Goal: Communication & Community: Answer question/provide support

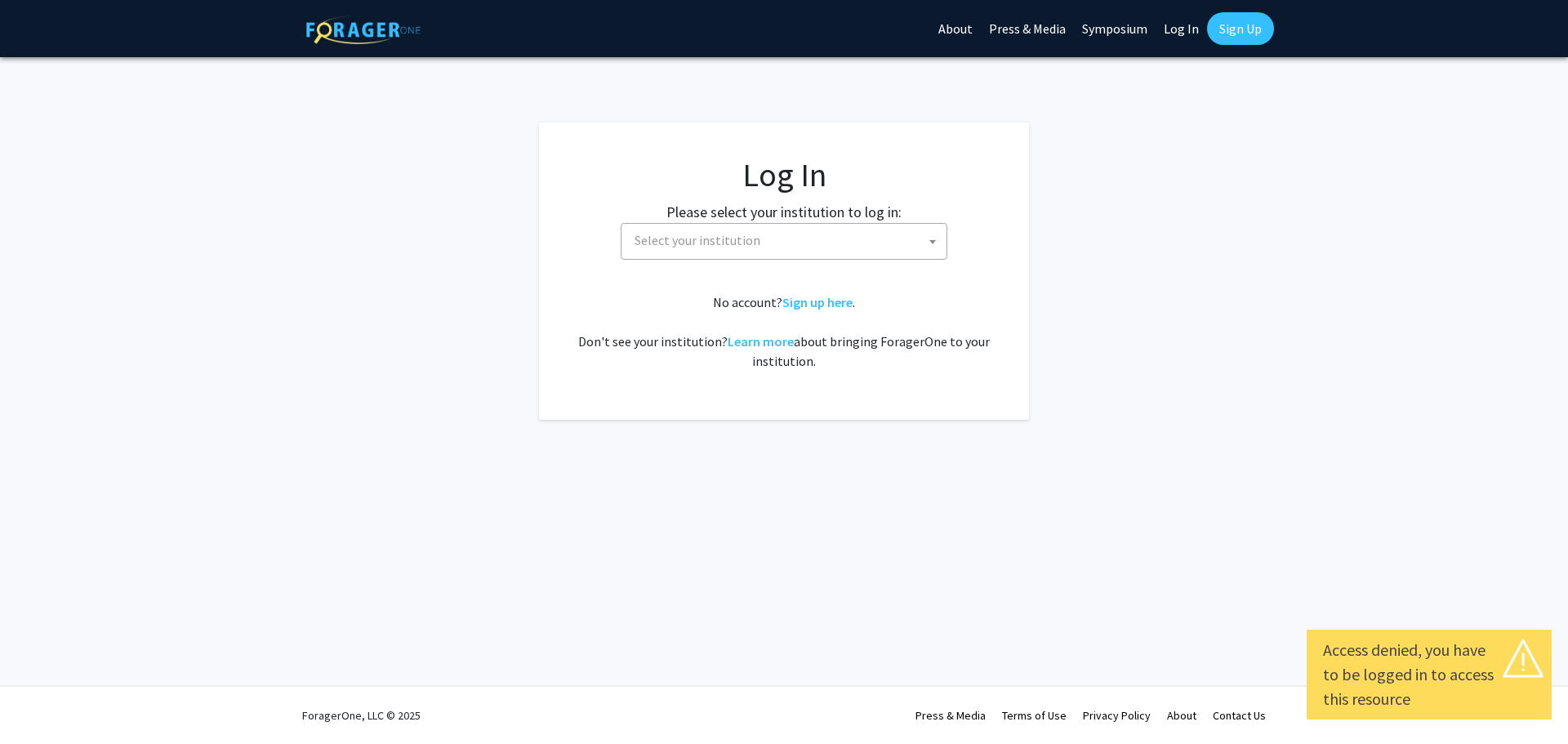
select select
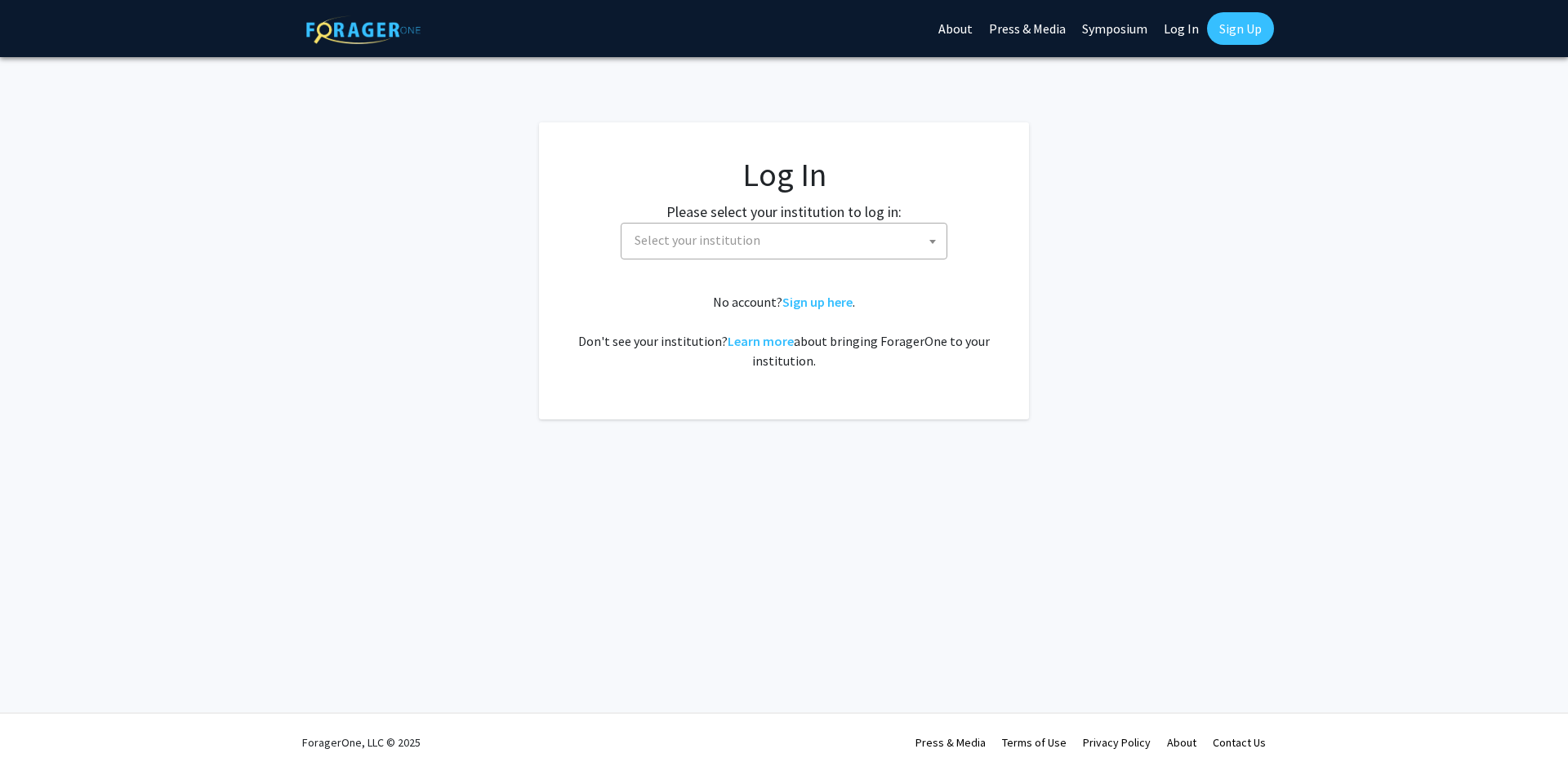
click at [739, 262] on fg-card-body "Log In Please select your institution to log in: Baylor University Brandeis Uni…" at bounding box center [783, 271] width 424 height 232
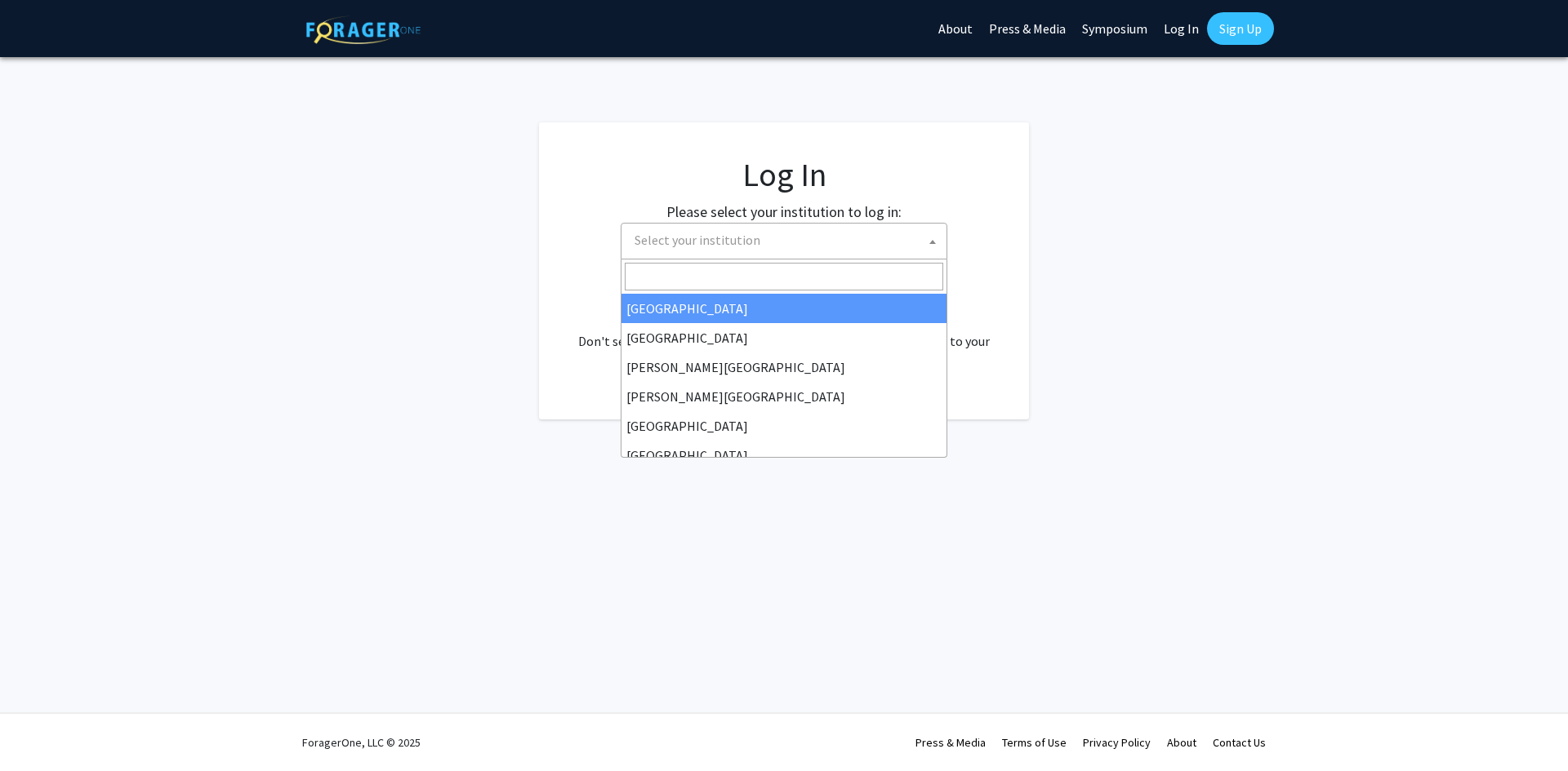
click at [749, 247] on span "Select your institution" at bounding box center [697, 240] width 125 height 16
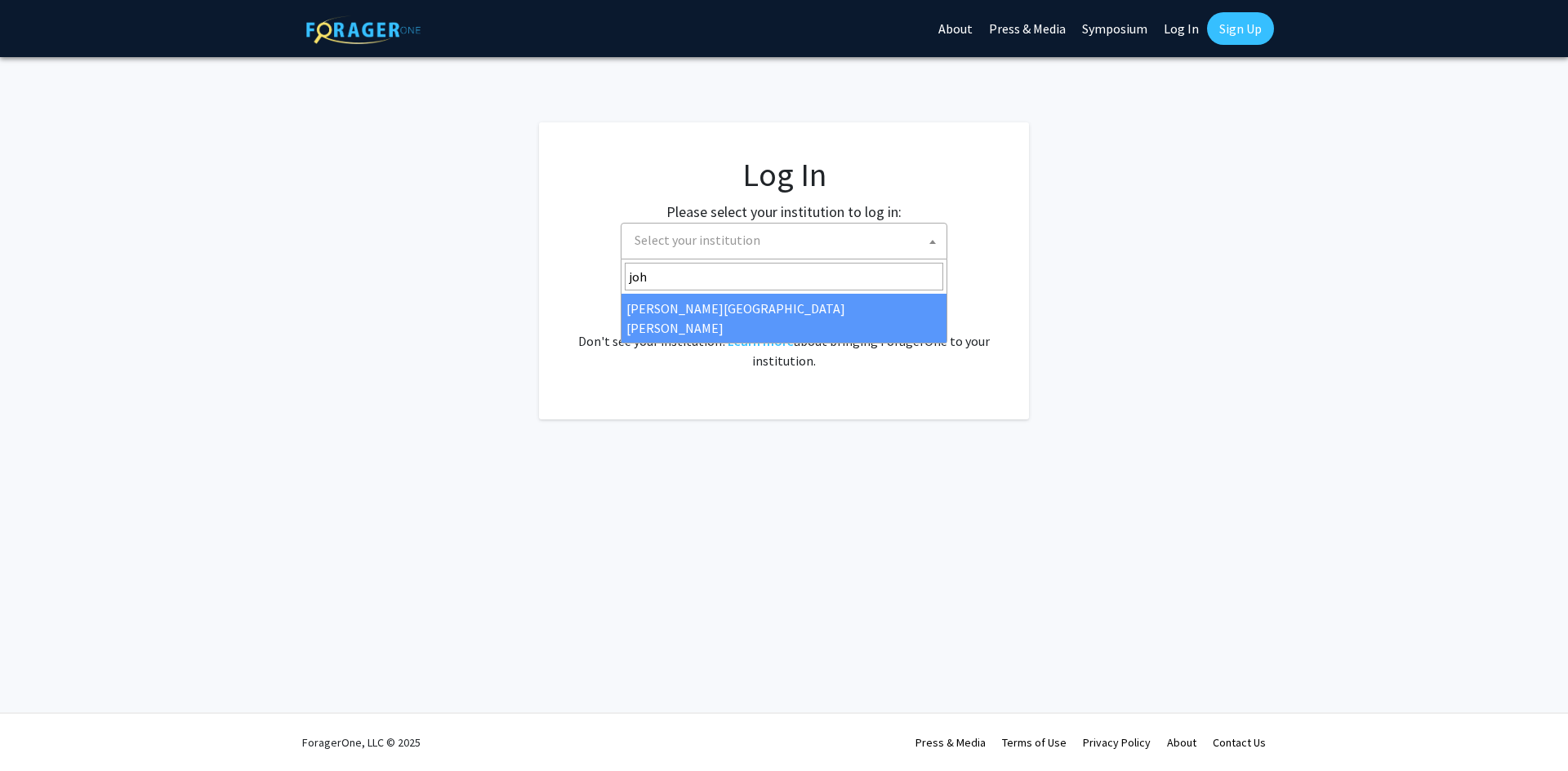
type input "john"
select select "1"
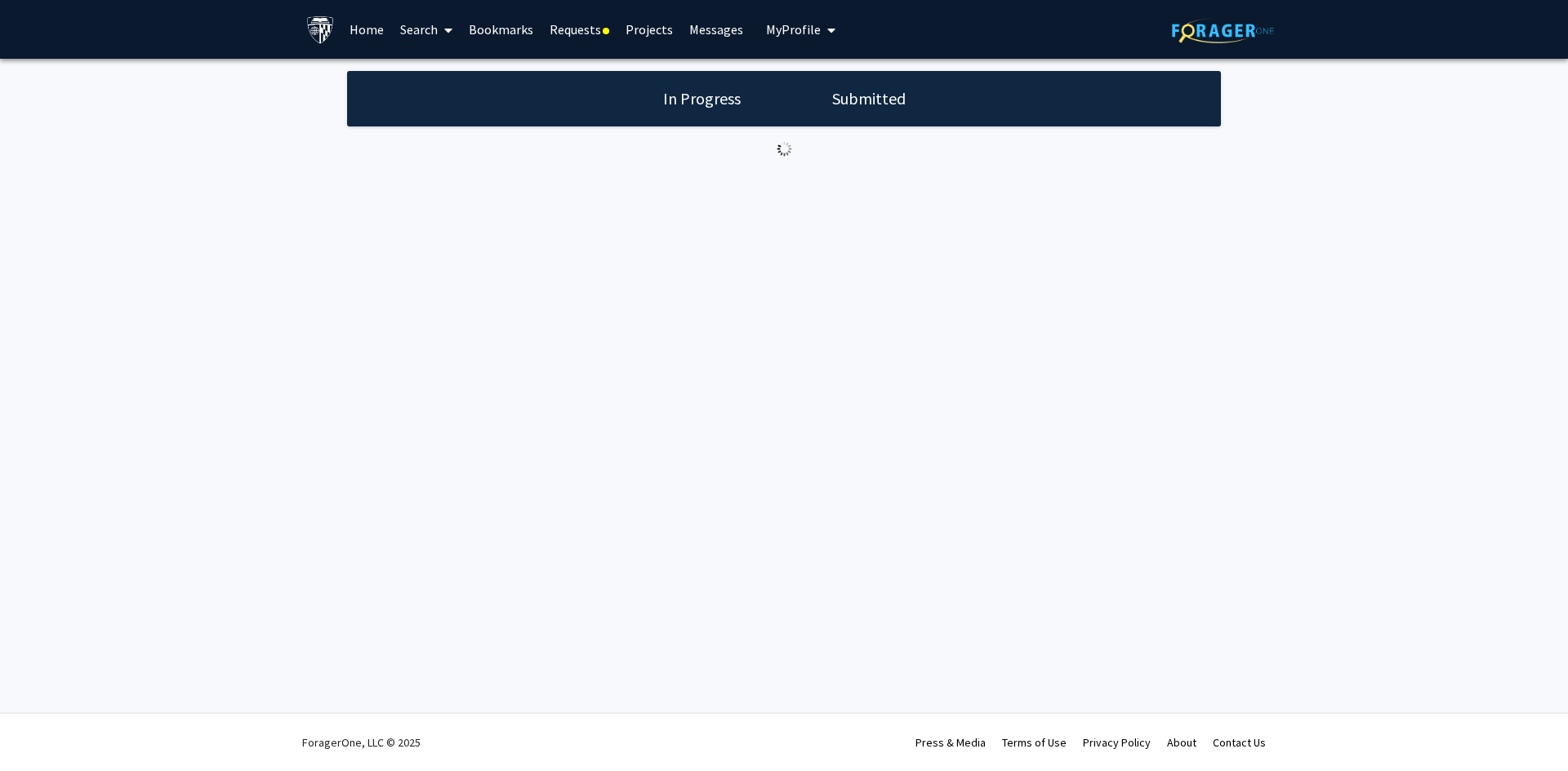
click at [830, 93] on h1 "Submitted" at bounding box center [869, 98] width 84 height 23
click at [723, 90] on h1 "In Progress" at bounding box center [700, 98] width 87 height 23
click at [588, 35] on link "Requests" at bounding box center [580, 29] width 76 height 57
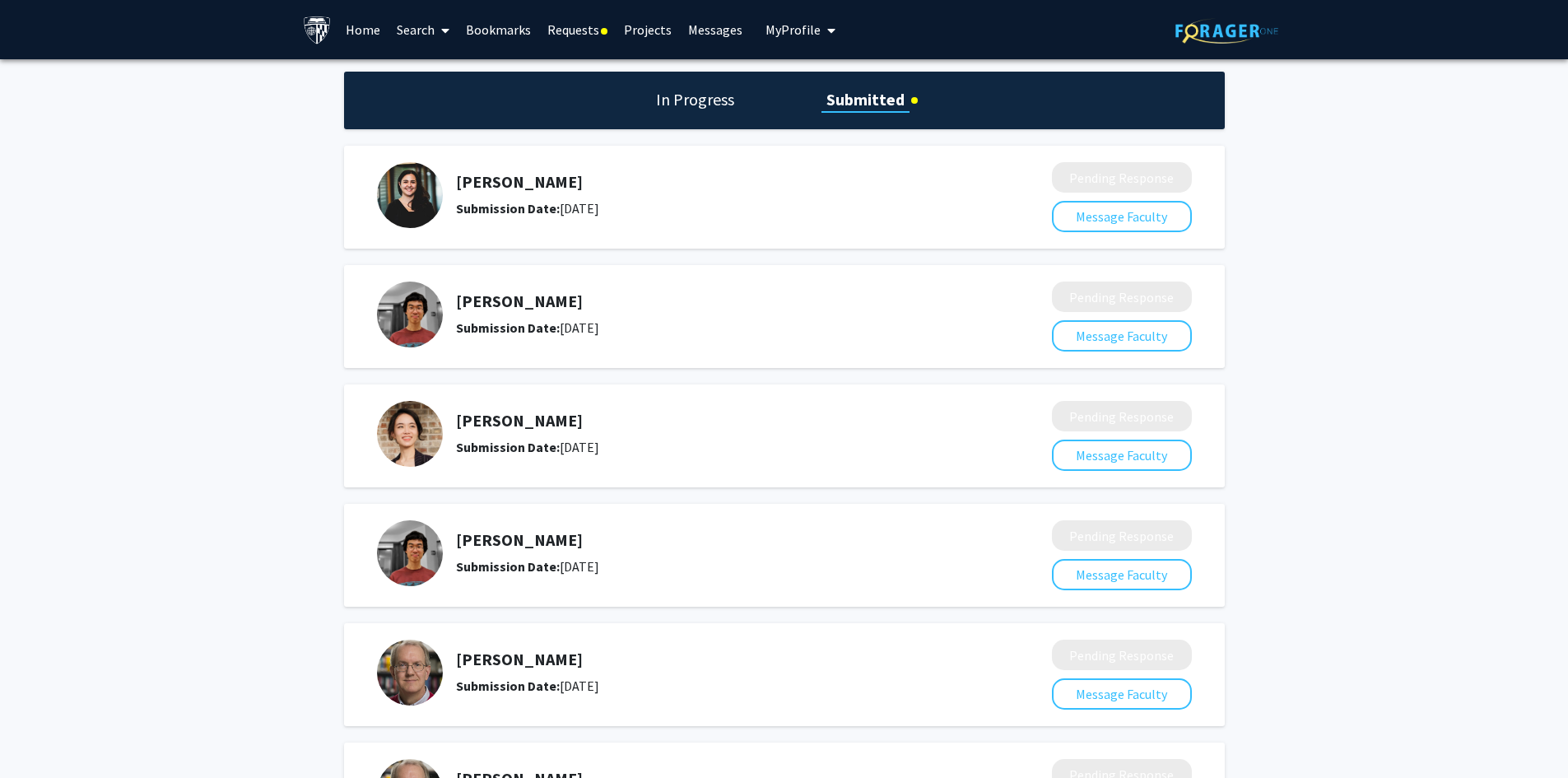
click at [430, 194] on img at bounding box center [410, 195] width 66 height 66
click at [591, 14] on link "Requests" at bounding box center [578, 29] width 77 height 58
click at [592, 37] on link "Requests" at bounding box center [578, 29] width 77 height 58
click at [412, 31] on link "Search" at bounding box center [423, 29] width 70 height 58
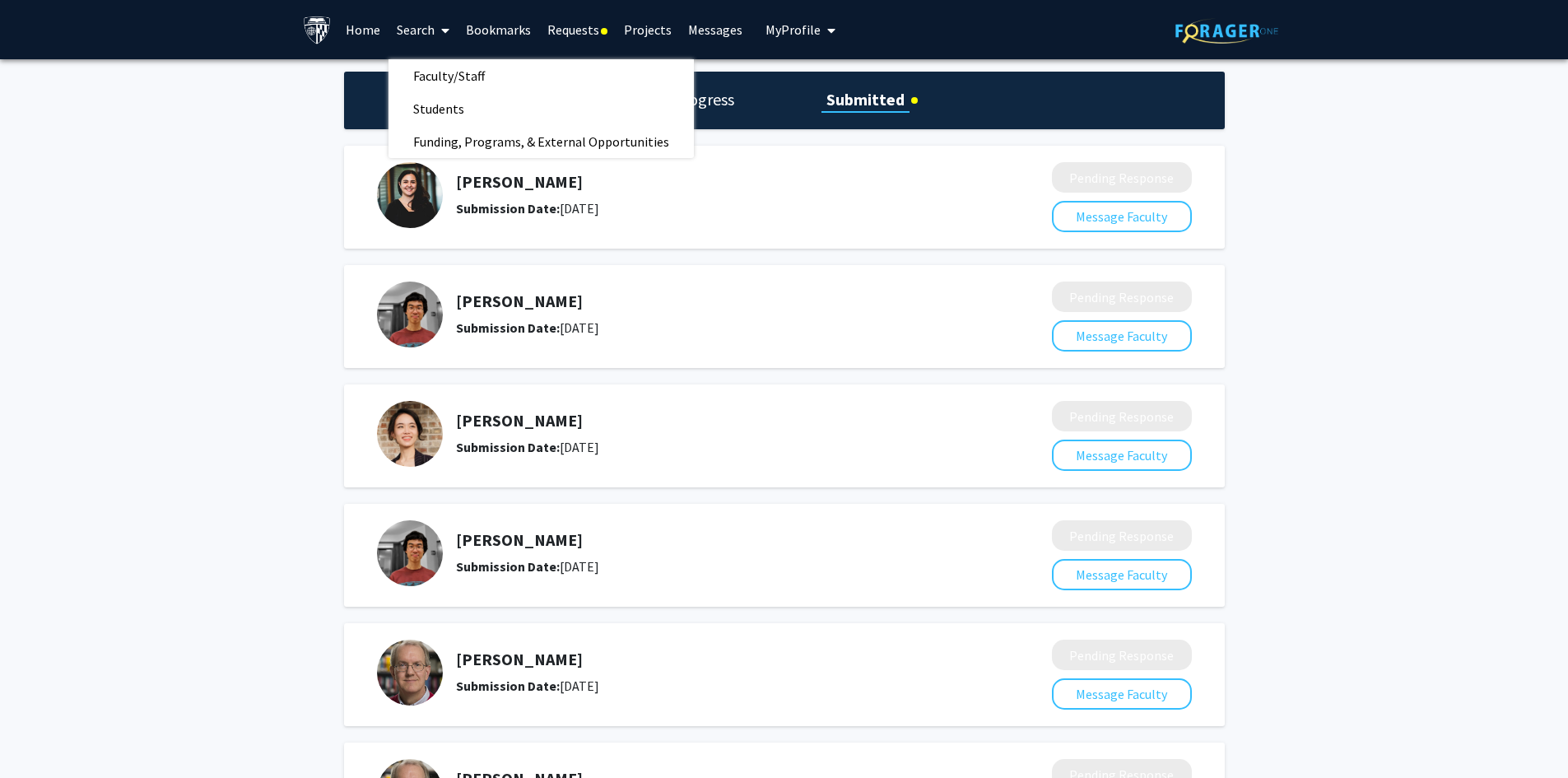
click at [354, 28] on link "Home" at bounding box center [364, 29] width 51 height 58
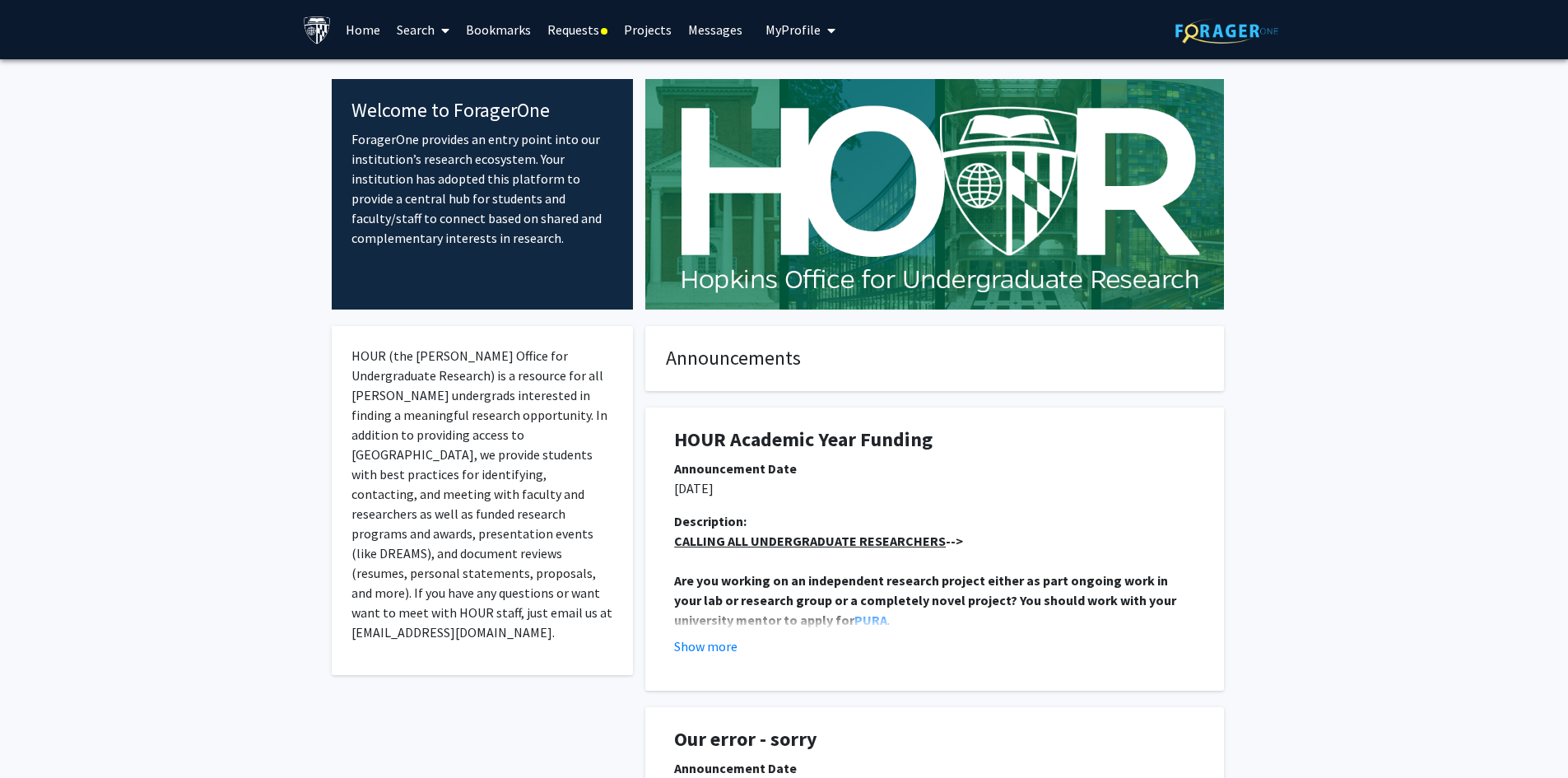
click at [604, 38] on link "Requests" at bounding box center [578, 29] width 77 height 58
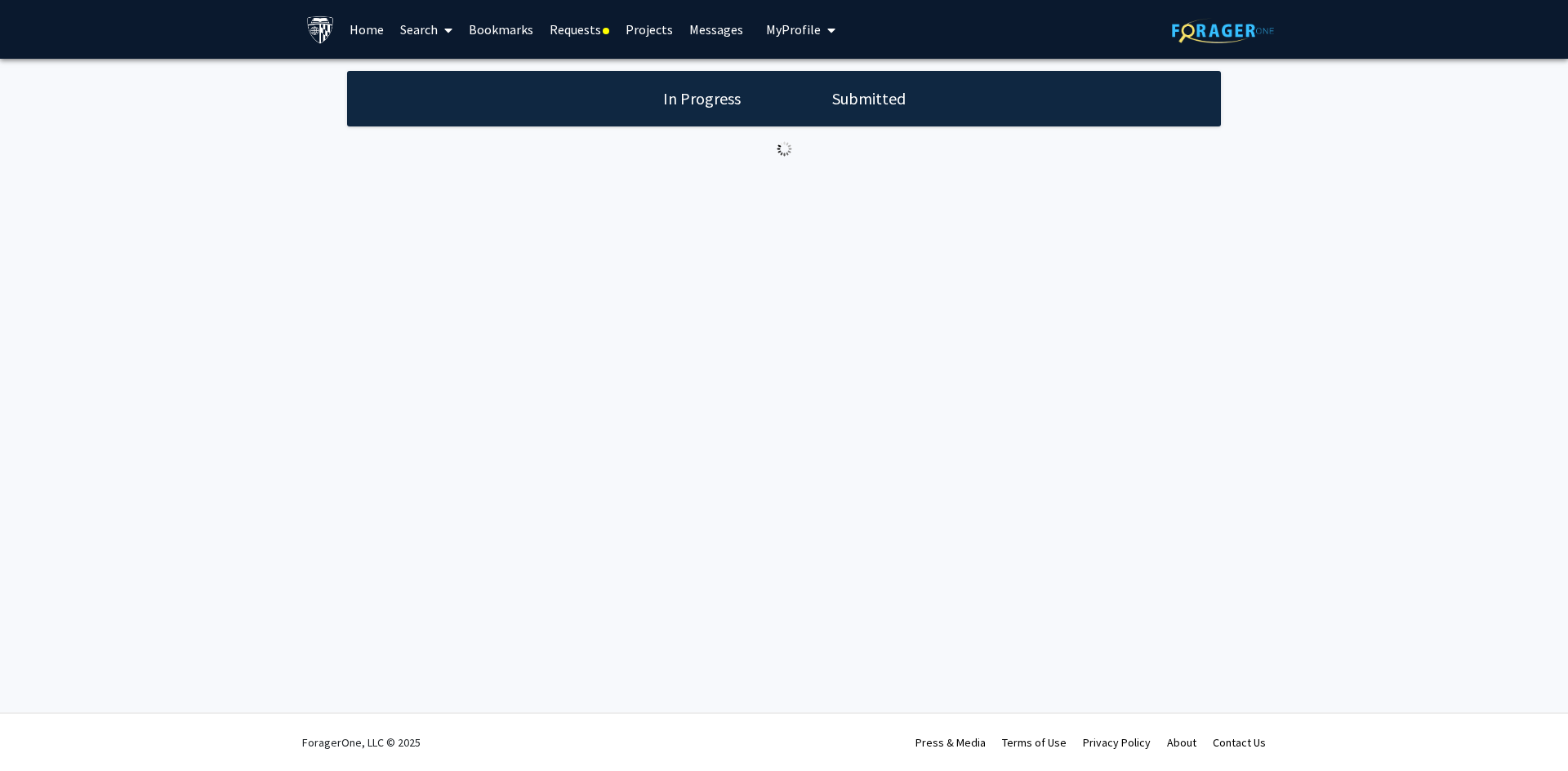
click at [867, 90] on h1 "Submitted" at bounding box center [869, 98] width 84 height 23
click at [693, 95] on h1 "In Progress" at bounding box center [700, 98] width 87 height 23
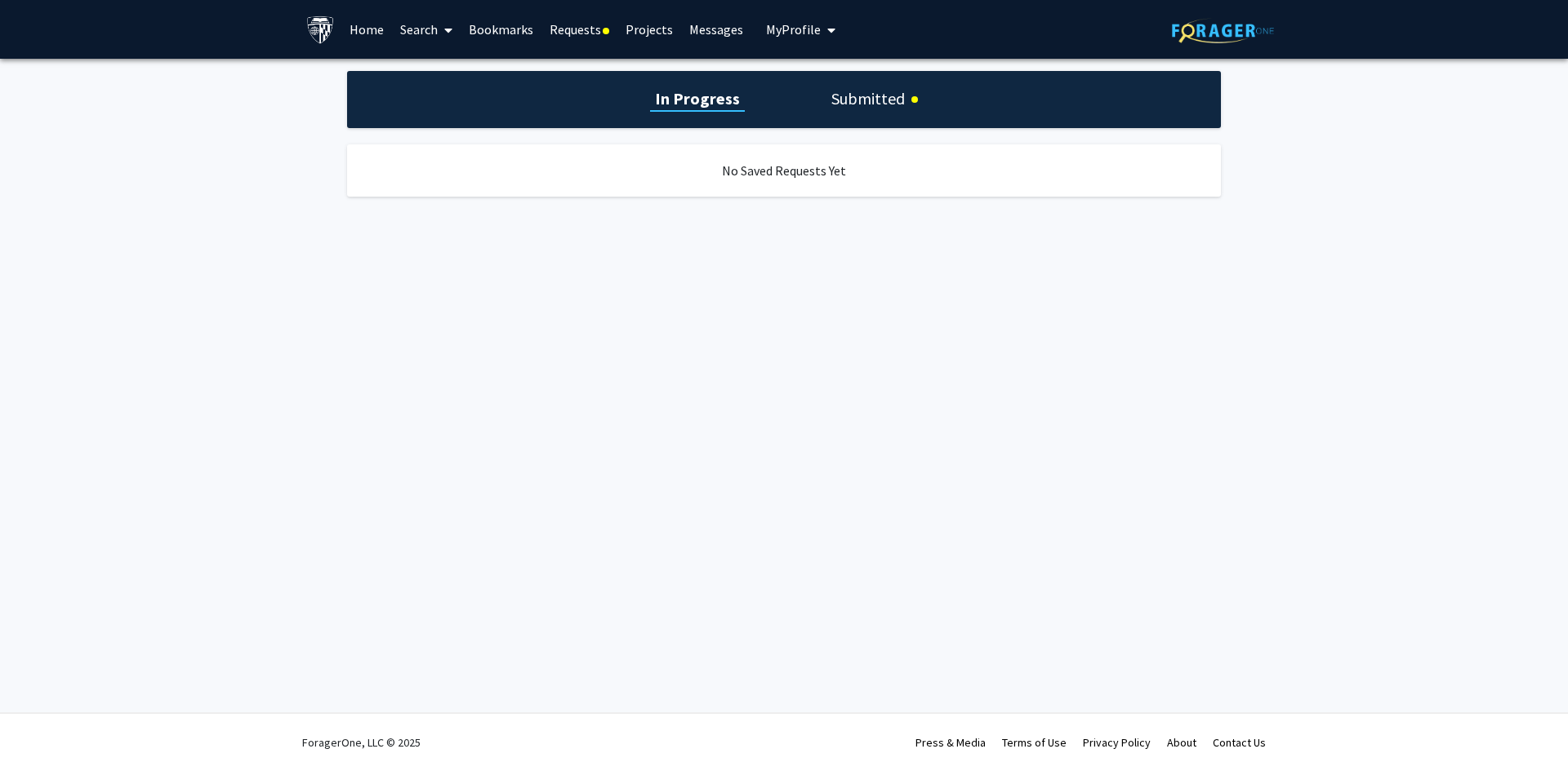
click at [578, 27] on link "Requests" at bounding box center [580, 29] width 76 height 57
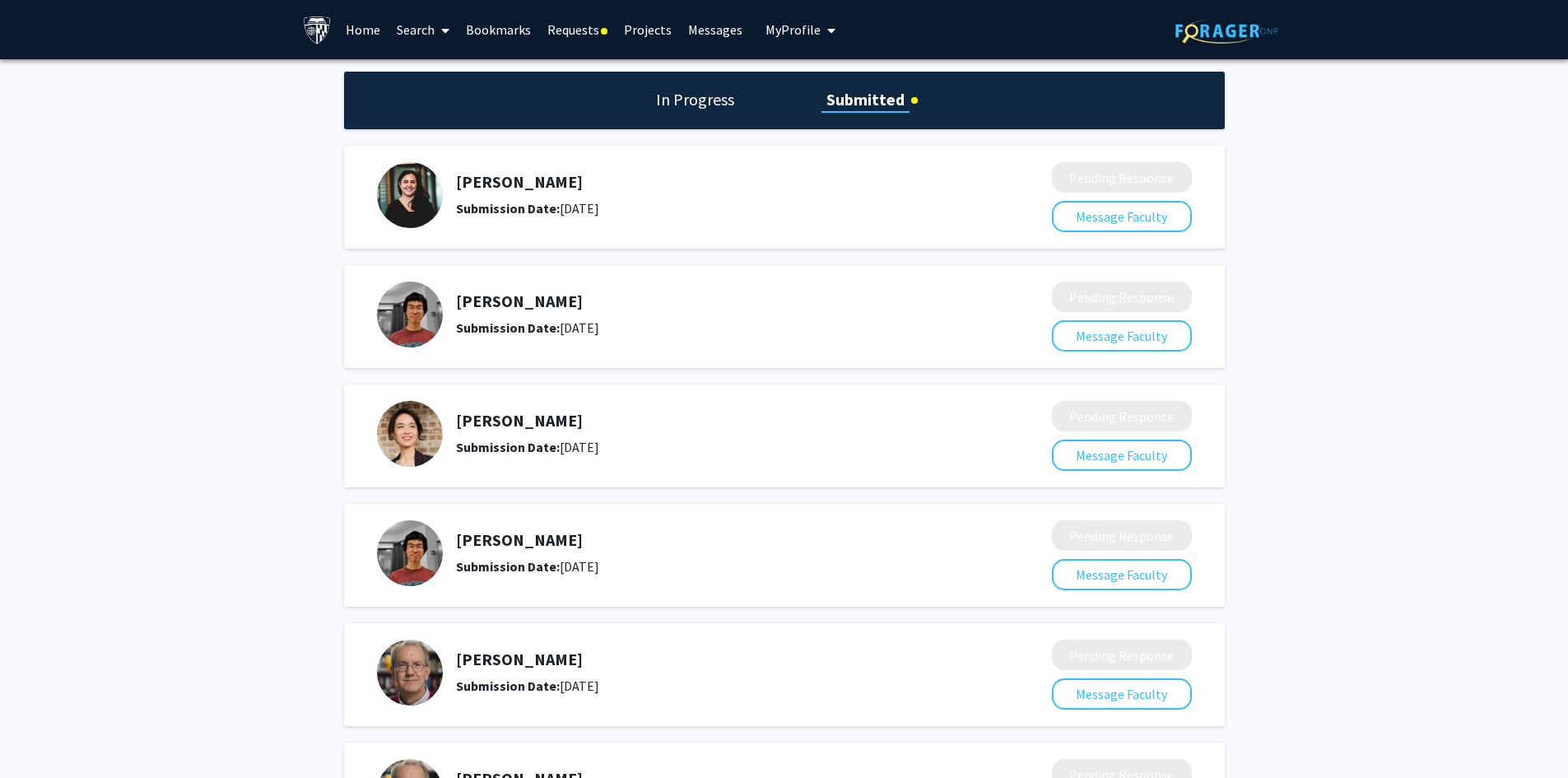
click at [718, 28] on link "Messages" at bounding box center [714, 29] width 71 height 58
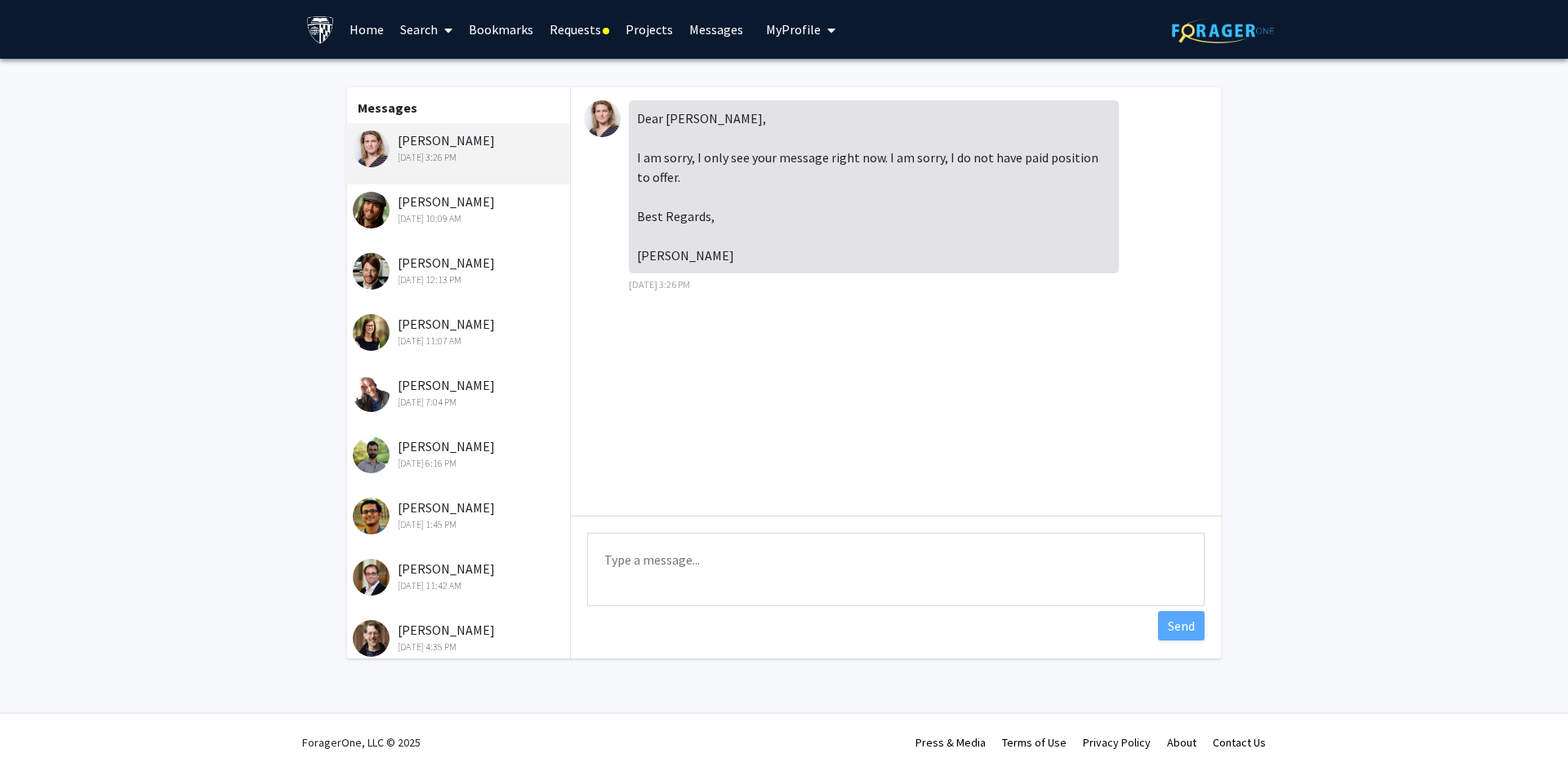
click at [609, 126] on img at bounding box center [602, 119] width 36 height 36
click at [692, 255] on div "Dear [PERSON_NAME], I am sorry, I only see your message right now. I am sorry, …" at bounding box center [873, 187] width 490 height 173
